Goal: Information Seeking & Learning: Find specific fact

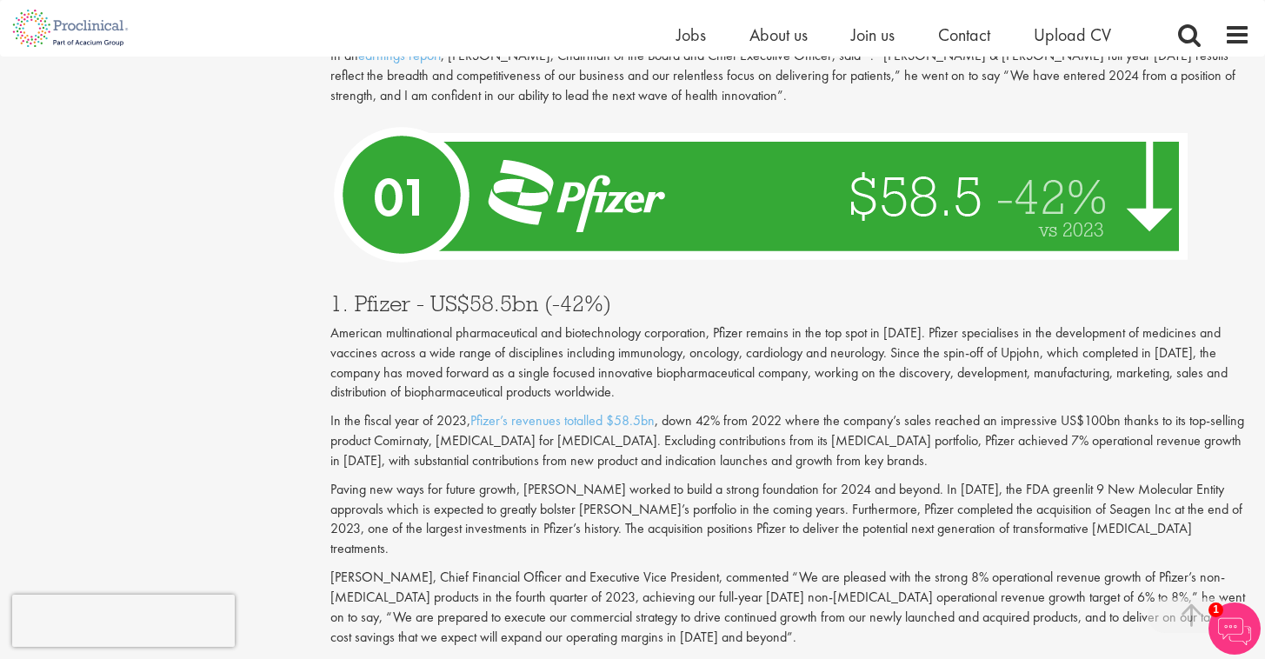
scroll to position [6093, 0]
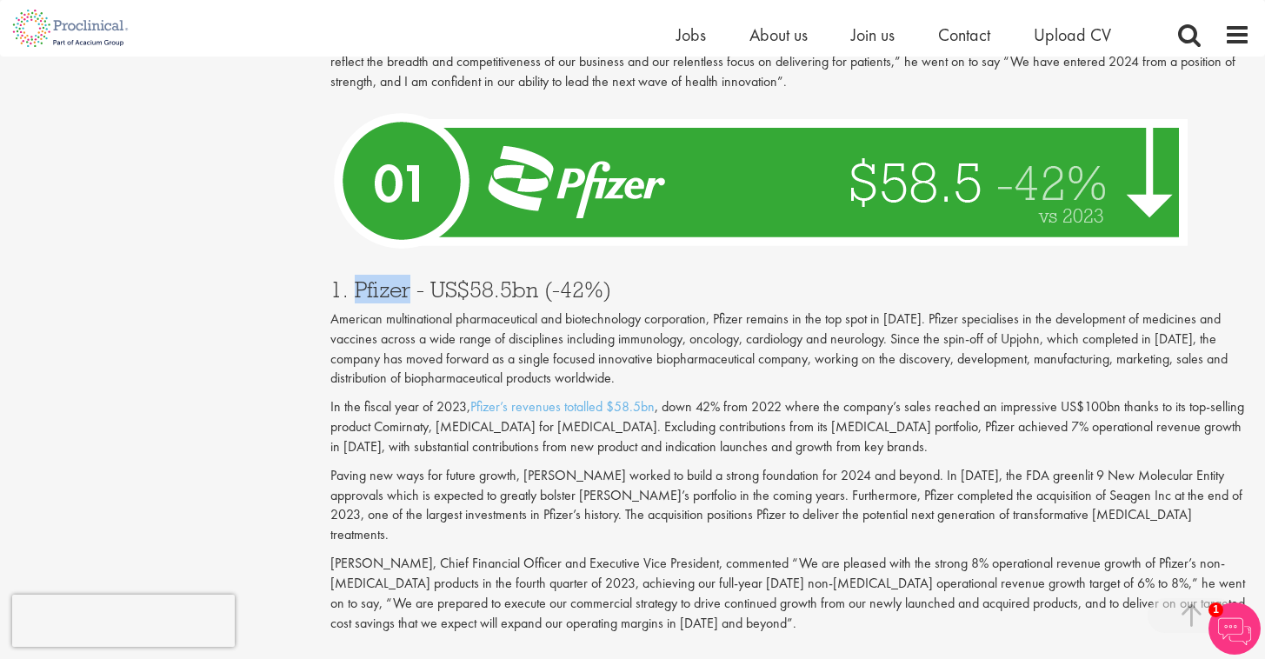
drag, startPoint x: 351, startPoint y: 113, endPoint x: 409, endPoint y: 116, distance: 57.5
click at [409, 278] on h3 "1. Pfizer - US$58.5bn (-42%)" at bounding box center [791, 289] width 920 height 23
copy h3 "Pfizer"
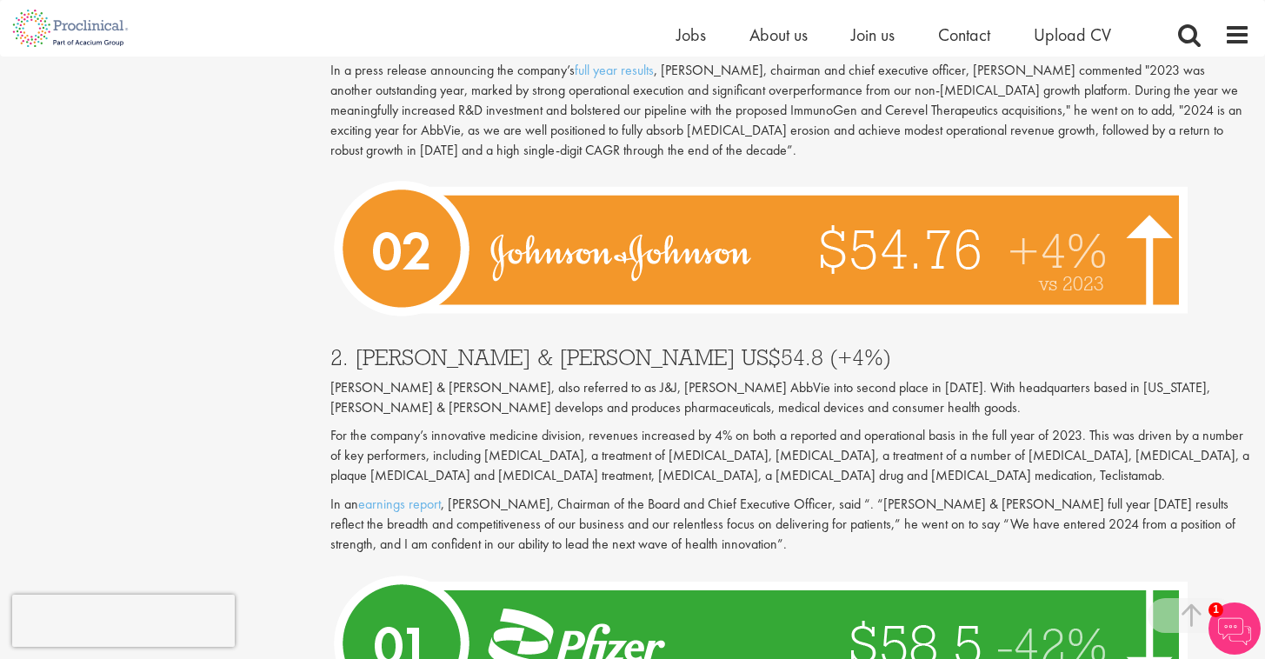
scroll to position [5482, 0]
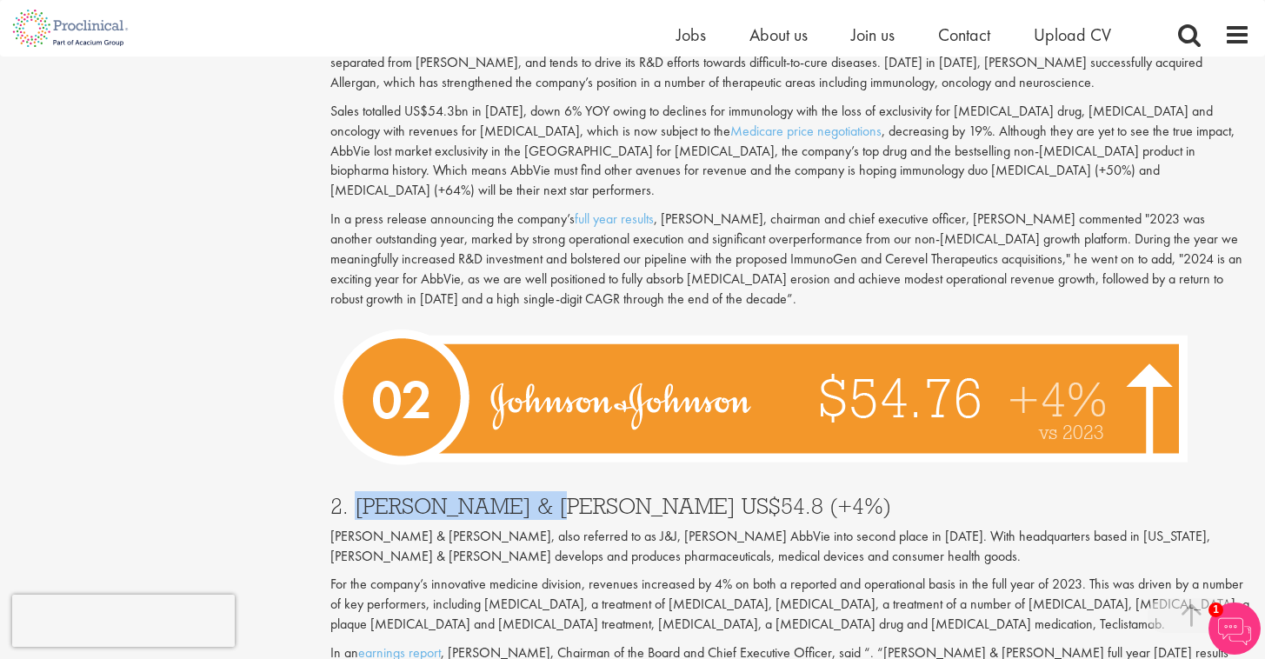
drag, startPoint x: 351, startPoint y: 337, endPoint x: 541, endPoint y: 330, distance: 189.8
click at [541, 495] on h3 "2. [PERSON_NAME] & [PERSON_NAME] US$54.8 (+4%)" at bounding box center [791, 506] width 920 height 23
copy h3 "Johnson & Johnson"
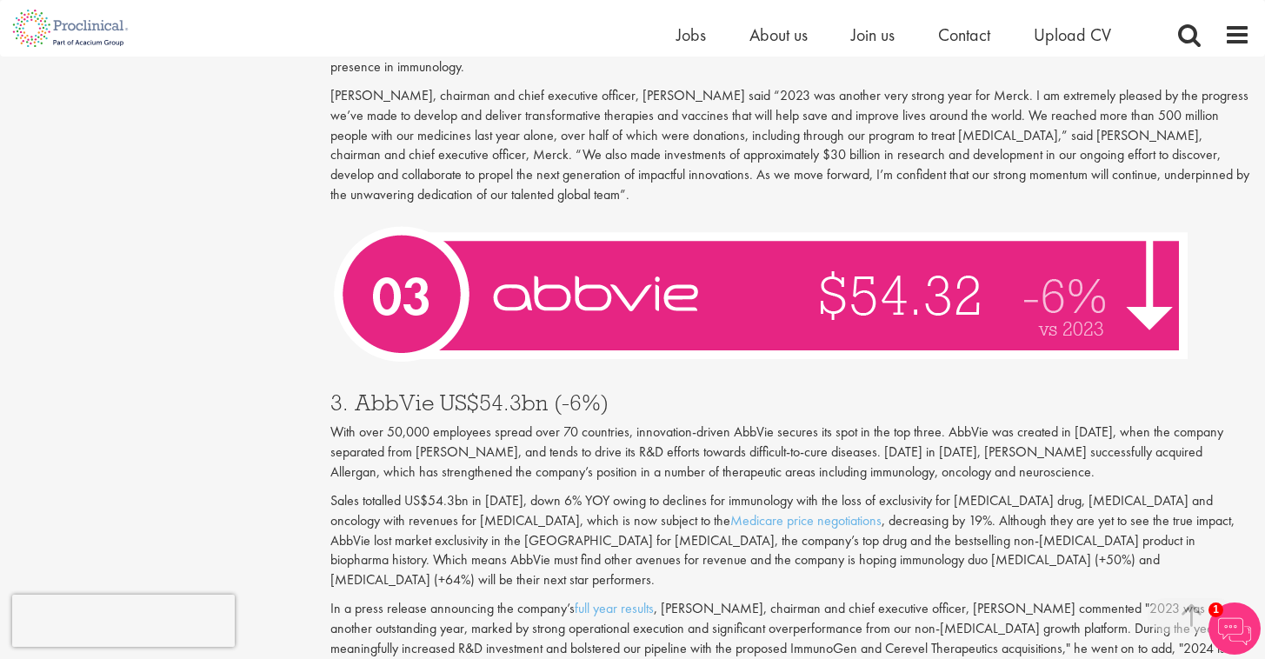
scroll to position [5089, 0]
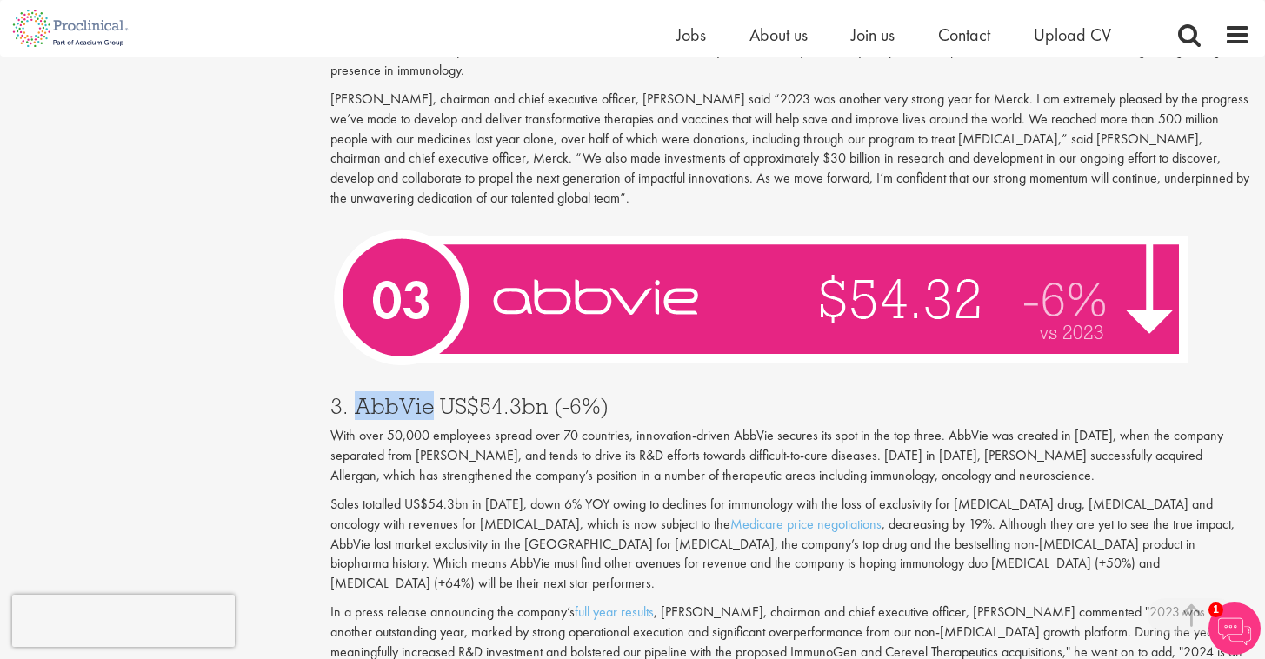
drag, startPoint x: 357, startPoint y: 264, endPoint x: 443, endPoint y: 257, distance: 86.4
click at [430, 395] on h3 "3. AbbVie US$54.3bn (-6%)" at bounding box center [791, 406] width 920 height 23
copy h3 "AbbVie"
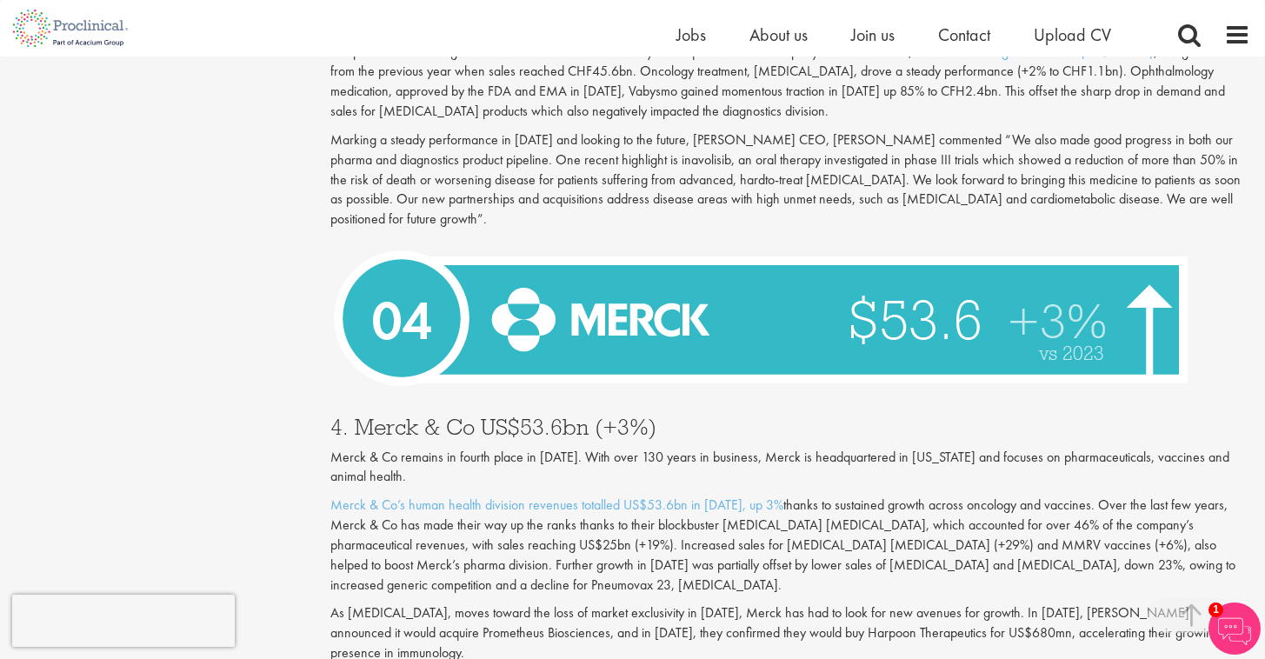
scroll to position [4502, 0]
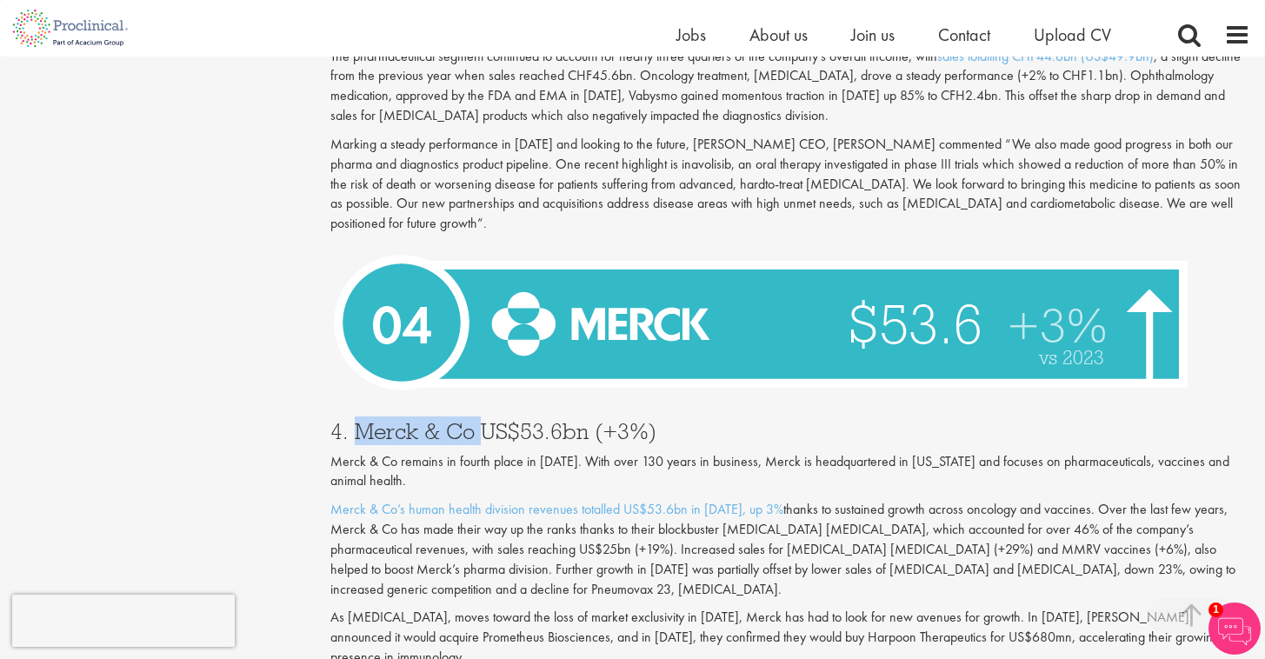
drag, startPoint x: 357, startPoint y: 318, endPoint x: 478, endPoint y: 323, distance: 121.8
click at [478, 420] on h3 "4. Merck & Co US$53.6bn (+3%)" at bounding box center [791, 431] width 920 height 23
copy h3 "Merck & Co"
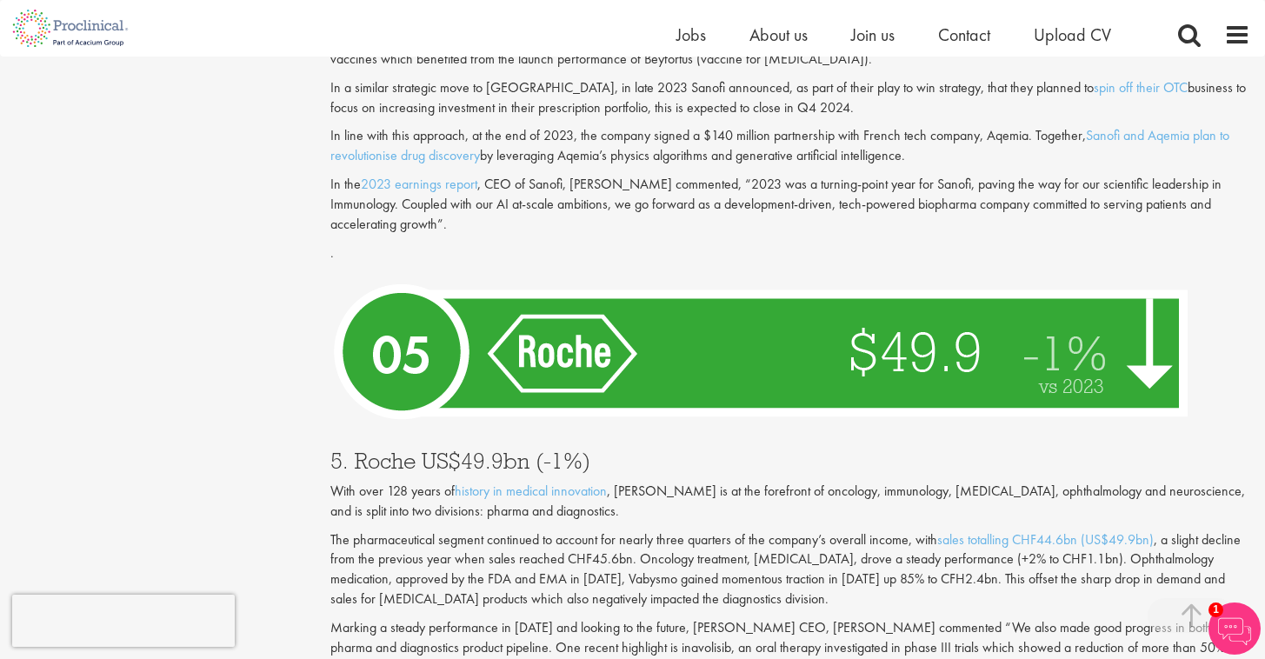
scroll to position [4016, 0]
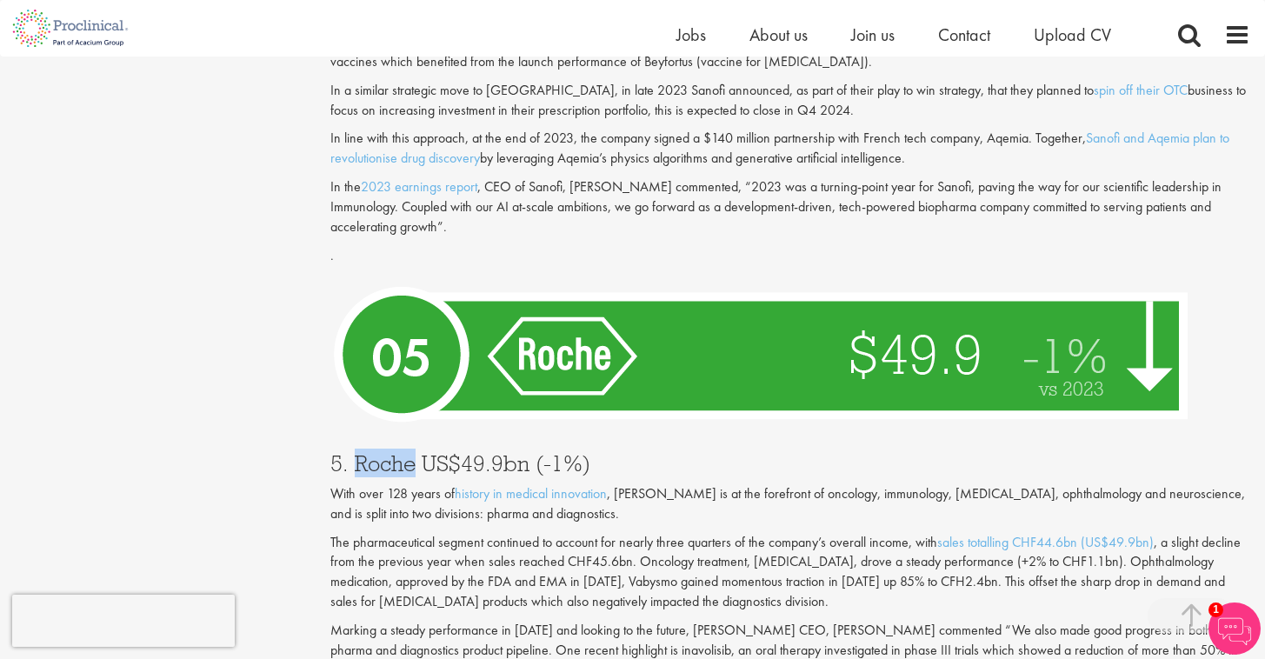
drag, startPoint x: 357, startPoint y: 365, endPoint x: 414, endPoint y: 363, distance: 57.5
click at [414, 452] on h3 "5. Roche US$49.9bn (-1%)" at bounding box center [791, 463] width 920 height 23
copy h3 "Roche"
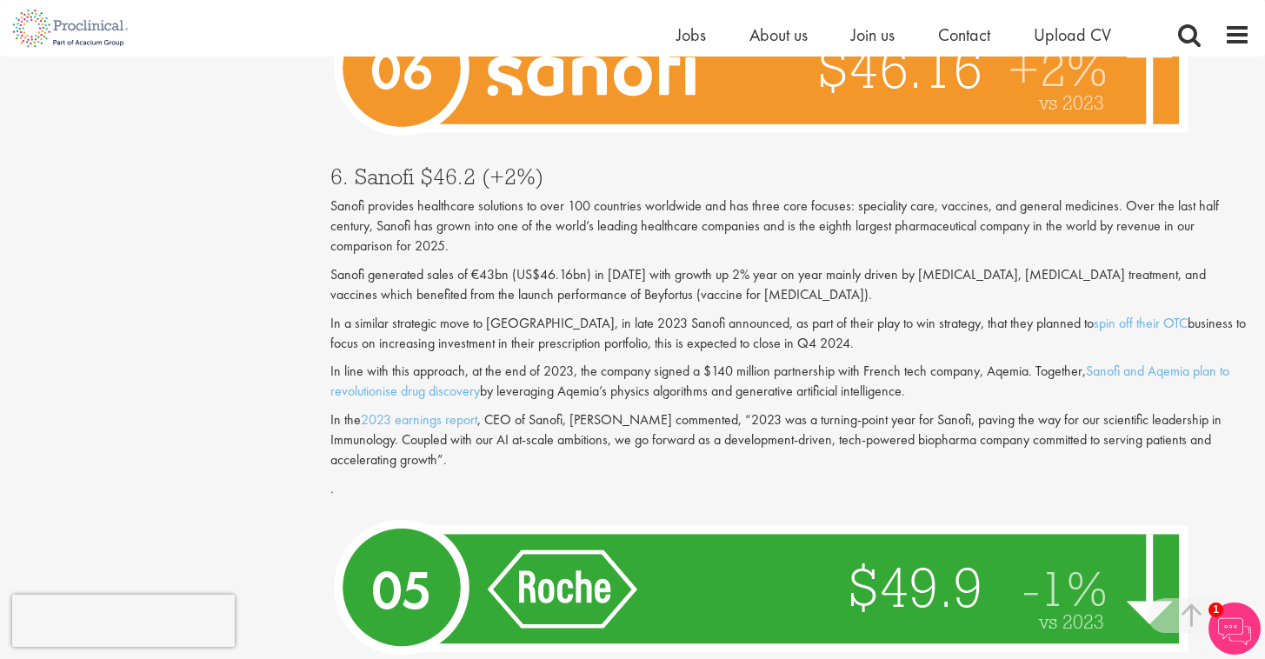
scroll to position [3473, 0]
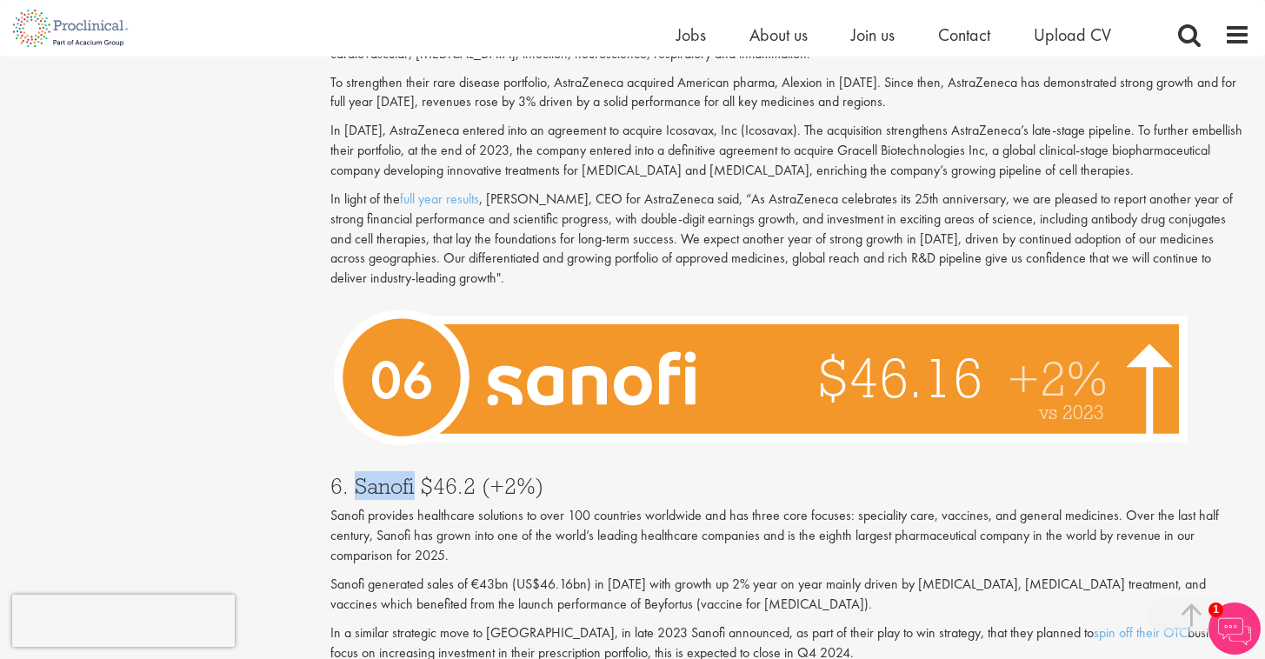
drag, startPoint x: 353, startPoint y: 397, endPoint x: 417, endPoint y: 402, distance: 63.6
click at [417, 475] on h3 "6. Sanofi $46.2 (+2%)" at bounding box center [791, 486] width 920 height 23
copy h3 "Sanofi"
